Goal: Task Accomplishment & Management: Manage account settings

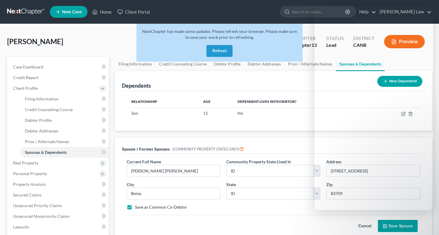
select select "3"
select select "13"
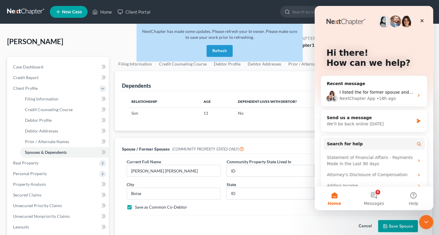
click at [217, 47] on button "Refresh" at bounding box center [219, 51] width 26 height 12
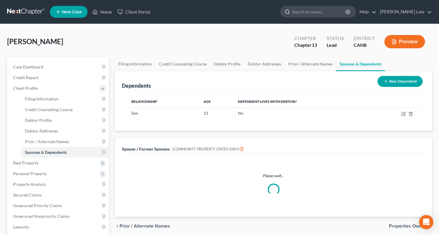
click at [342, 13] on input "search" at bounding box center [319, 11] width 54 height 11
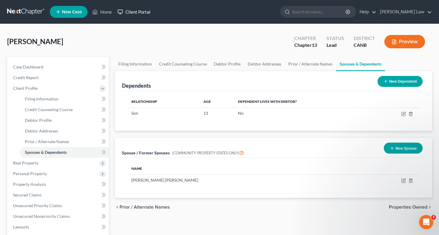
click at [131, 11] on link "Client Portal" at bounding box center [134, 12] width 39 height 11
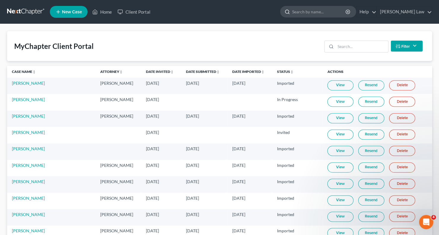
click at [329, 14] on input "search" at bounding box center [319, 11] width 54 height 11
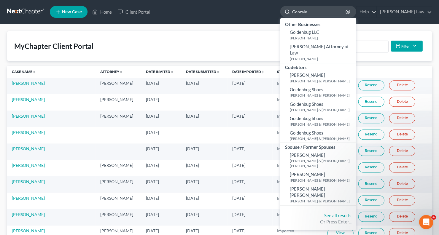
type input "[PERSON_NAME]"
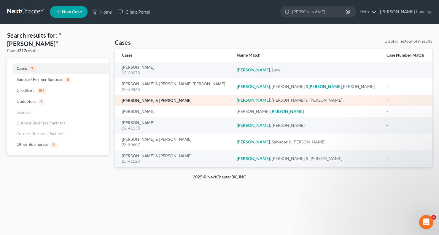
click at [164, 100] on link "[PERSON_NAME] & [PERSON_NAME]" at bounding box center [157, 101] width 70 height 4
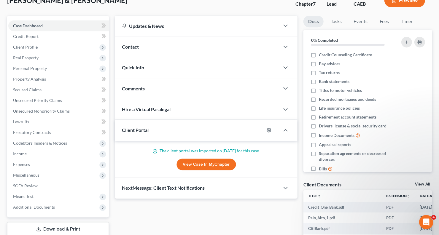
scroll to position [48, 0]
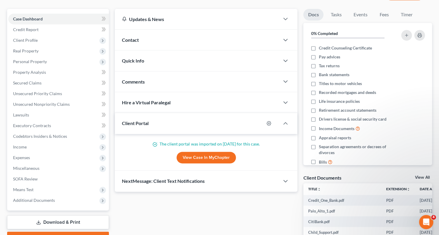
click at [214, 40] on div "Contact" at bounding box center [197, 40] width 165 height 20
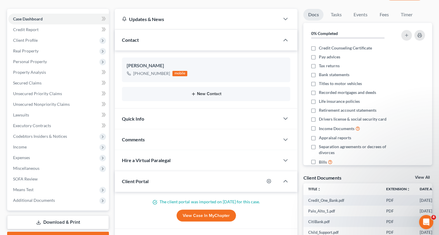
click at [205, 92] on button "New Contact" at bounding box center [206, 94] width 159 height 5
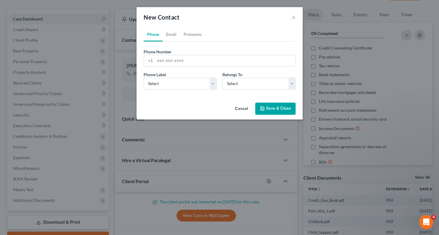
click at [249, 109] on button "Cancel" at bounding box center [241, 109] width 23 height 12
